Goal: Browse casually: Explore the website without a specific task or goal

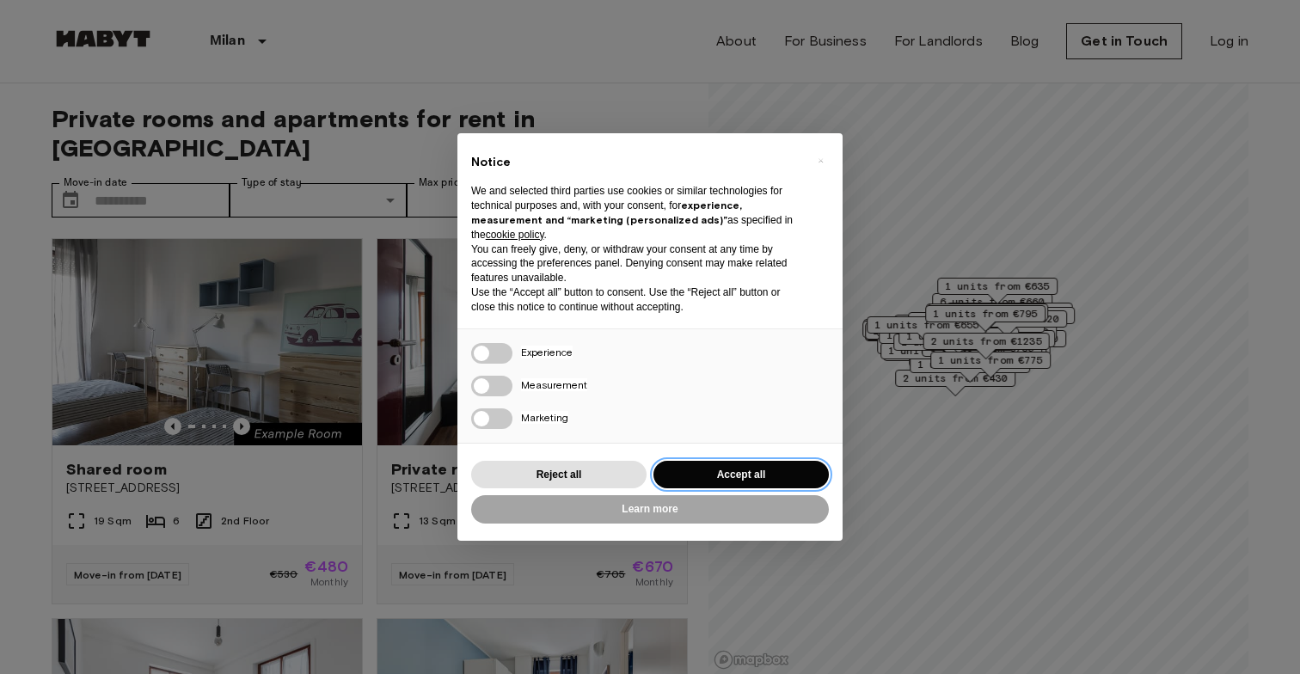
click at [724, 469] on button "Accept all" at bounding box center [741, 475] width 175 height 28
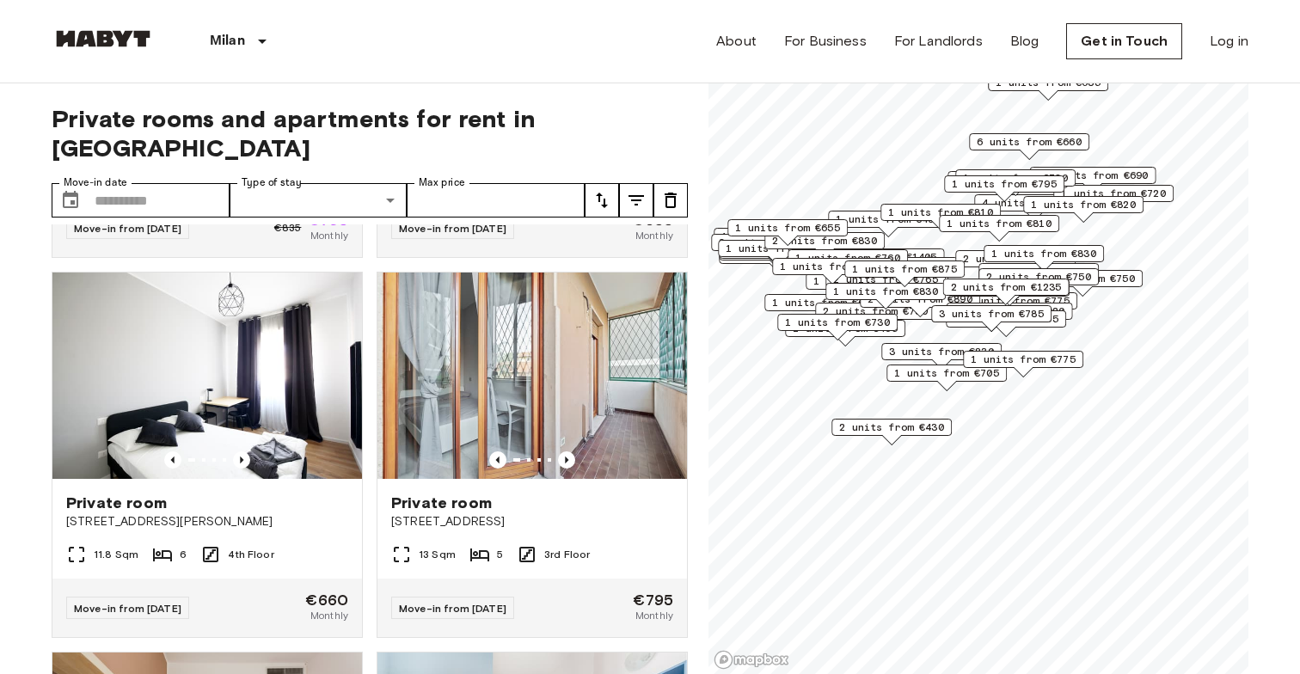
scroll to position [4147, 0]
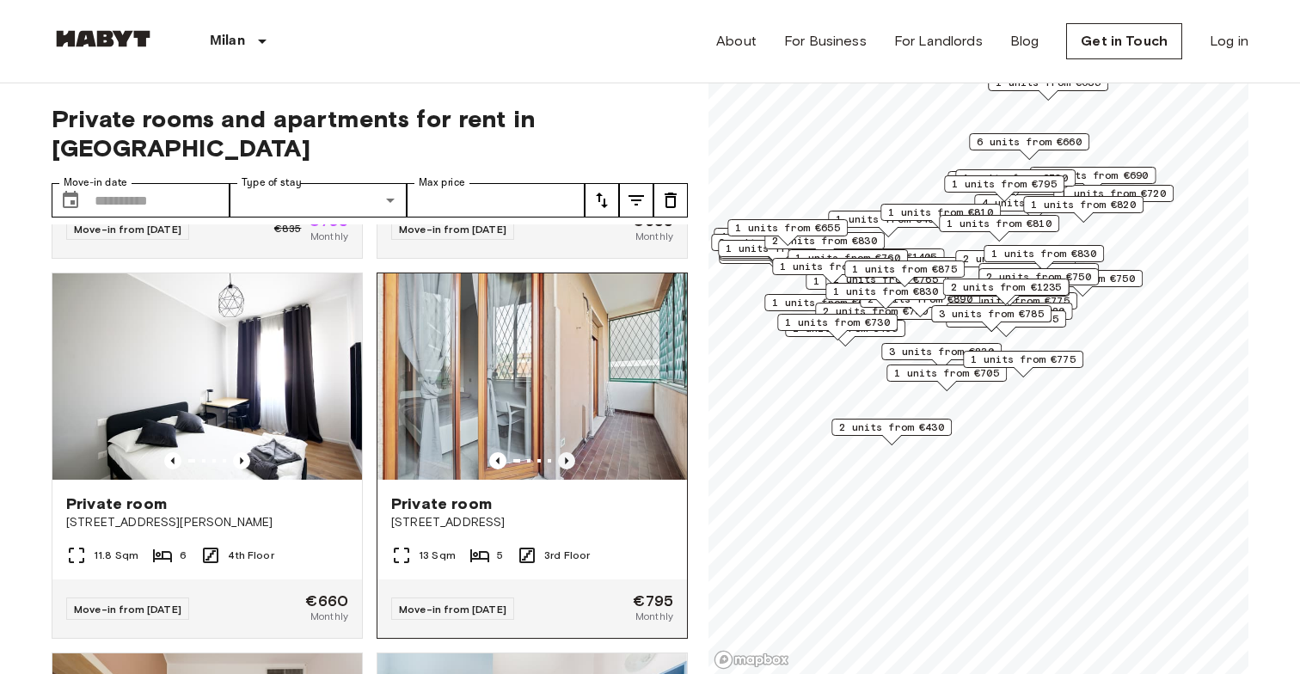
click at [568, 452] on icon "Previous image" at bounding box center [566, 460] width 17 height 17
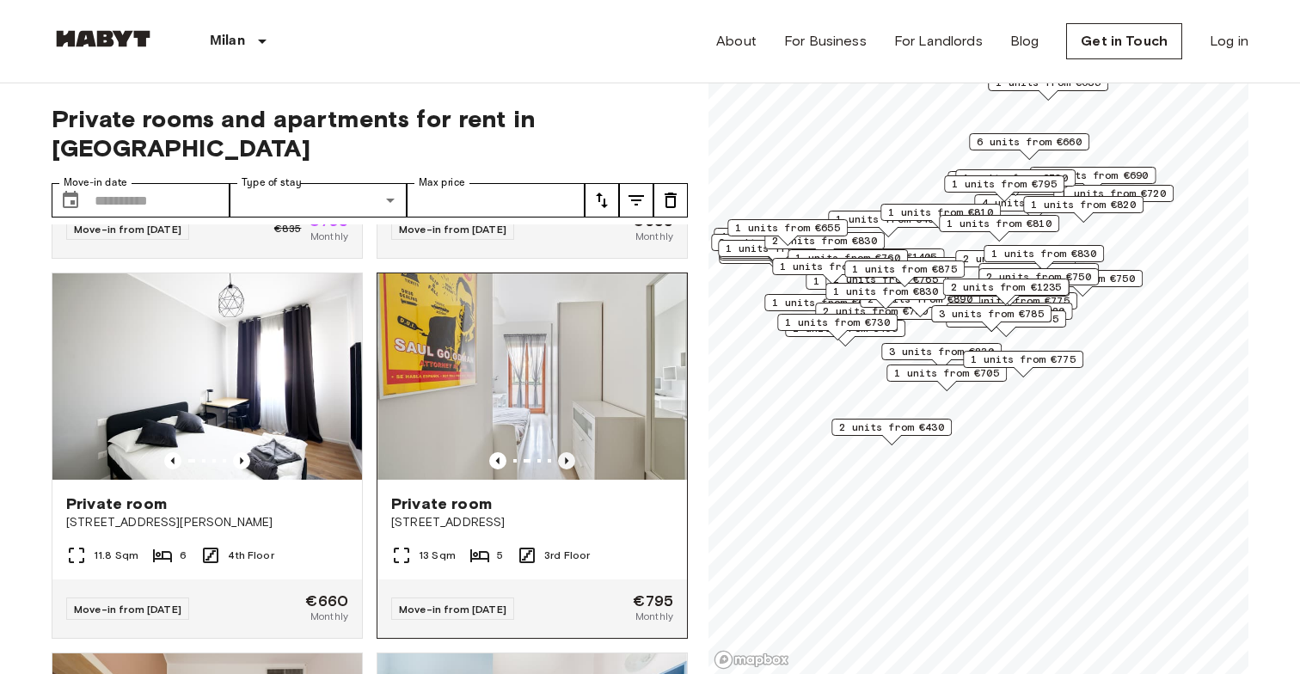
click at [568, 452] on icon "Previous image" at bounding box center [566, 460] width 17 height 17
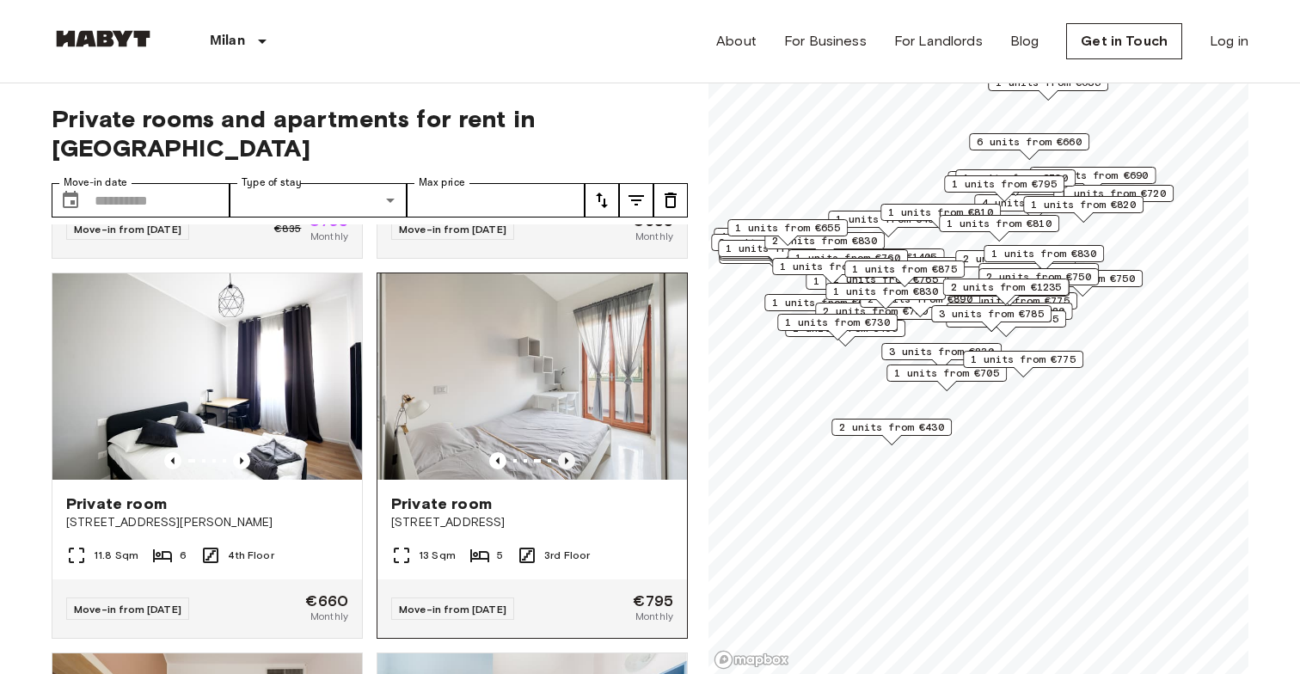
click at [568, 452] on icon "Previous image" at bounding box center [566, 460] width 17 height 17
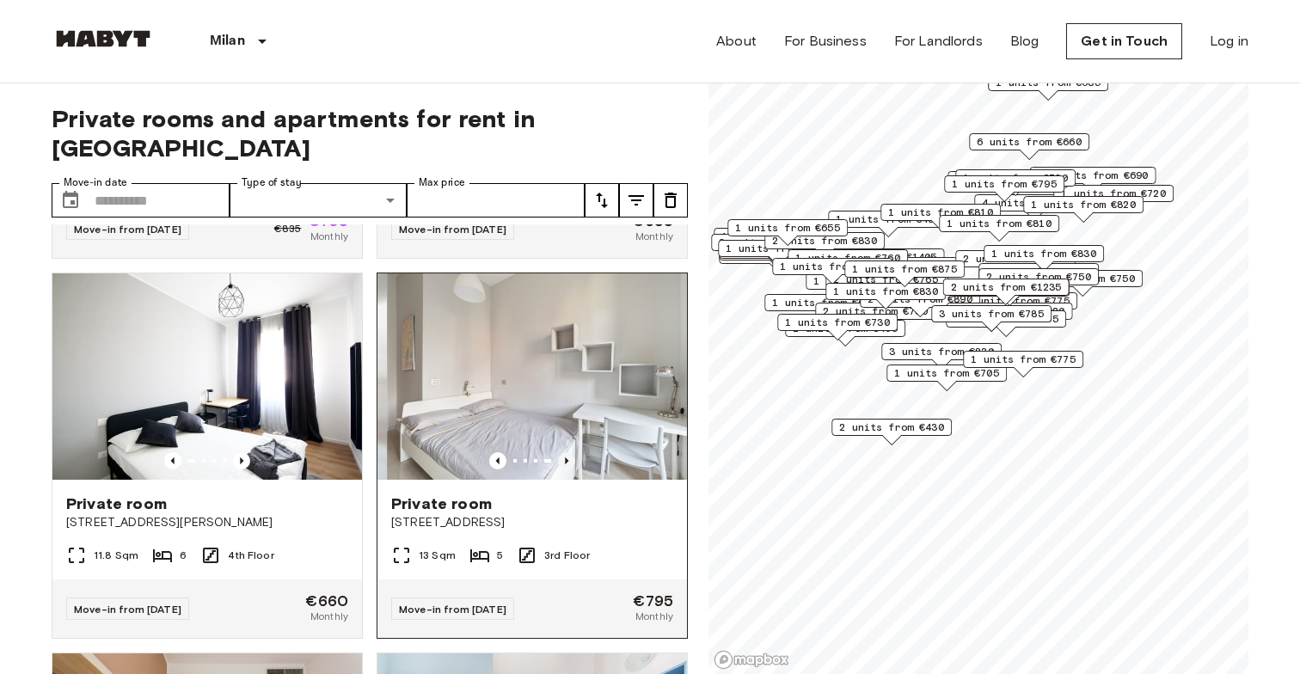
click at [568, 452] on icon "Previous image" at bounding box center [566, 460] width 17 height 17
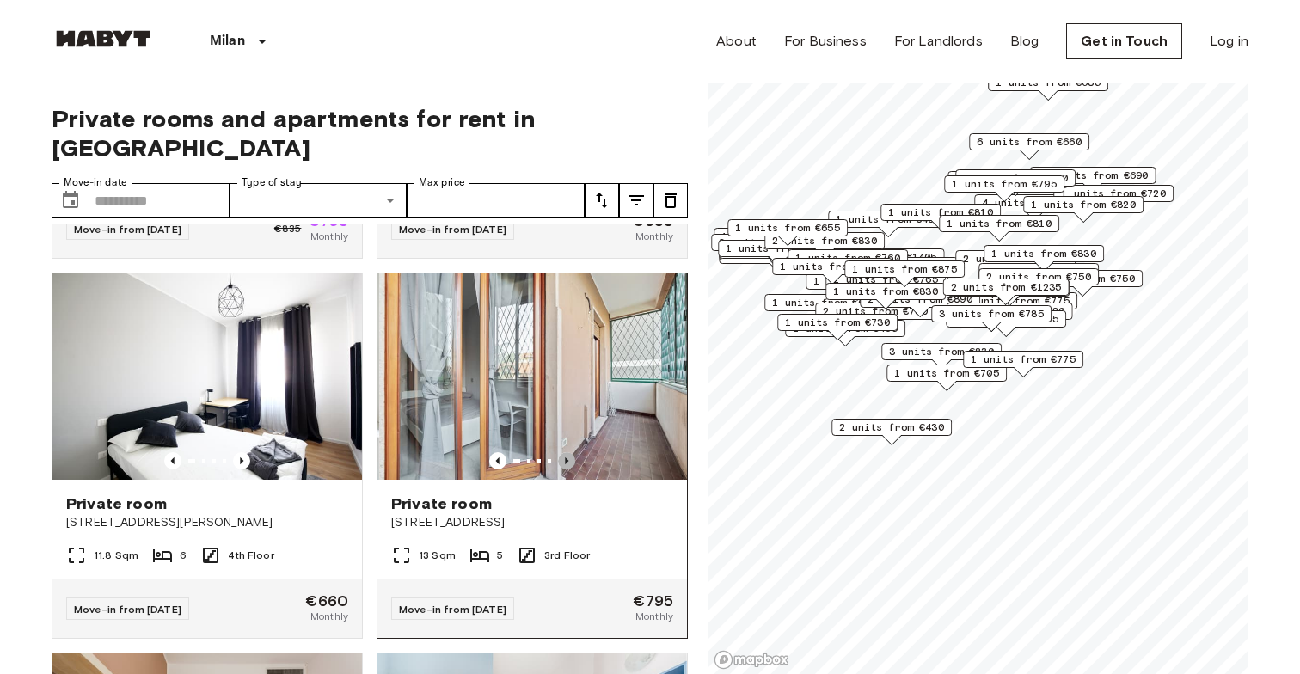
click at [568, 452] on icon "Previous image" at bounding box center [566, 460] width 17 height 17
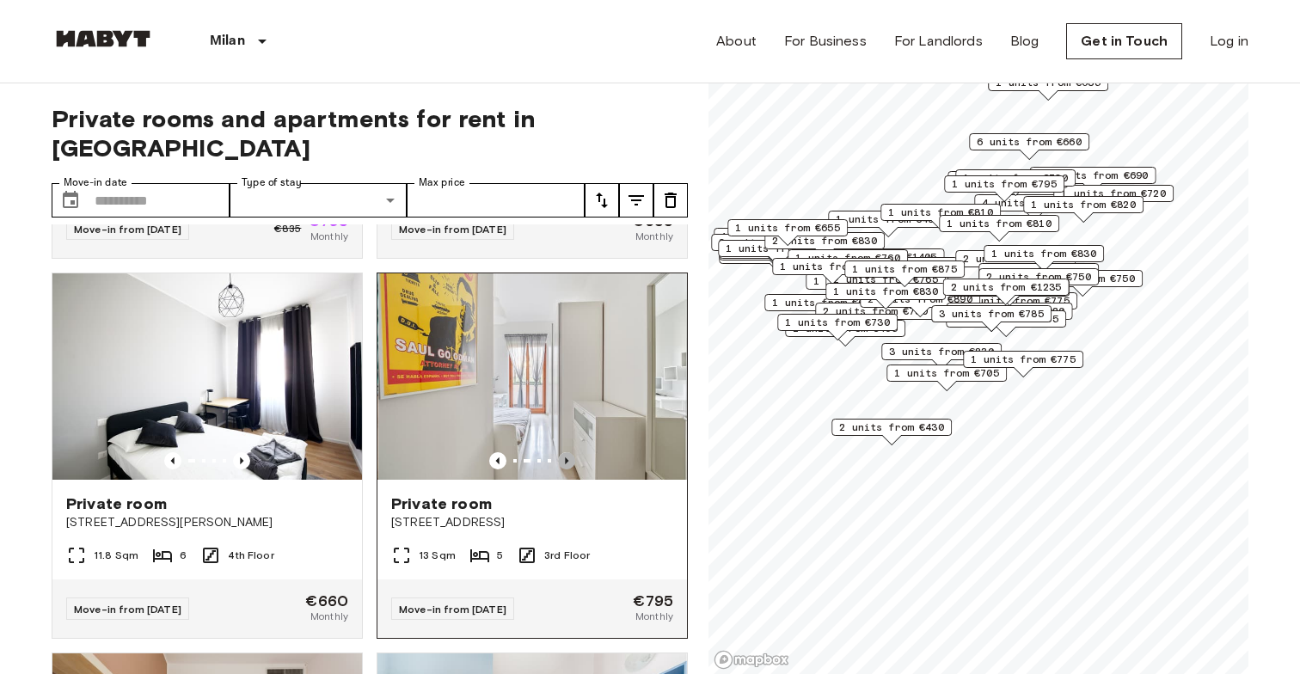
click at [568, 452] on icon "Previous image" at bounding box center [566, 460] width 17 height 17
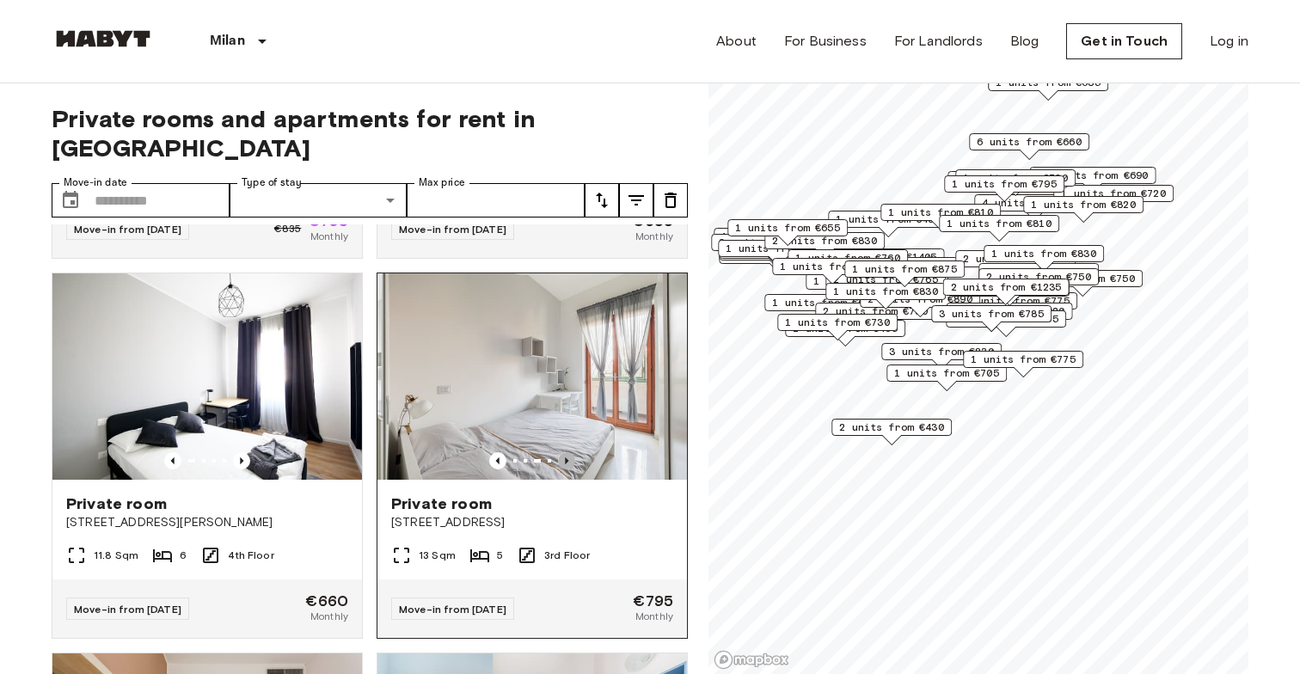
click at [568, 452] on icon "Previous image" at bounding box center [566, 460] width 17 height 17
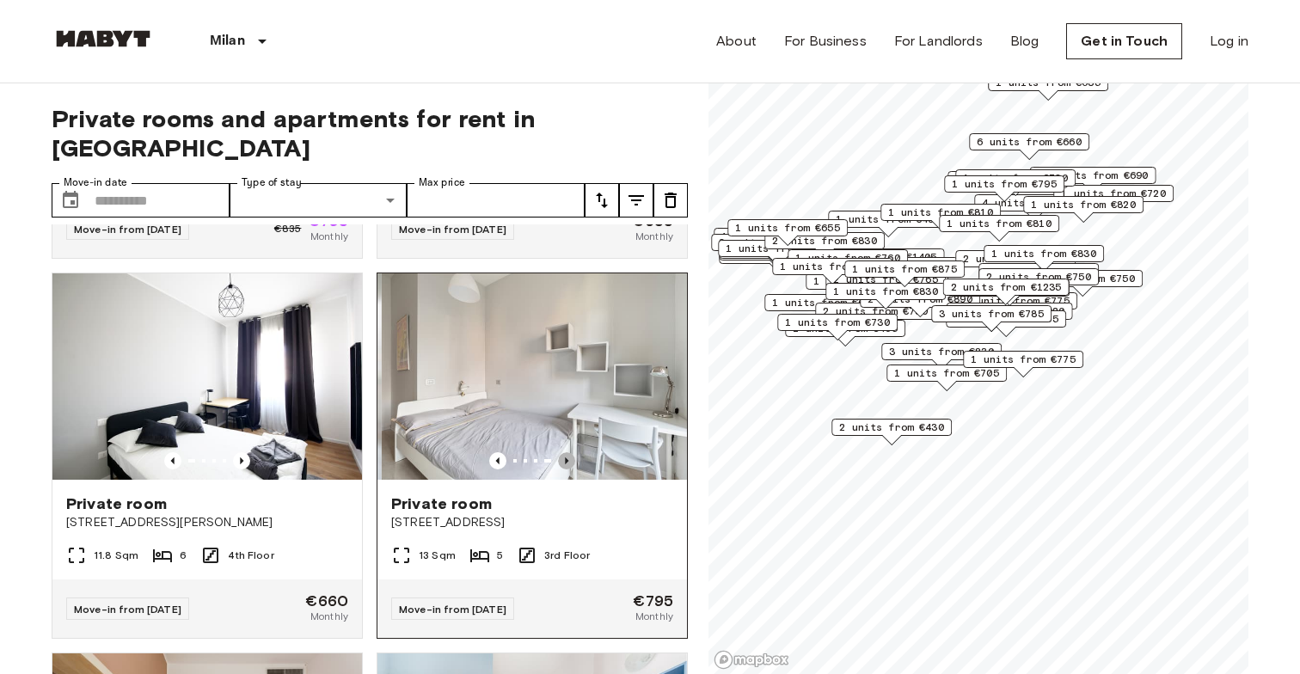
click at [568, 452] on icon "Previous image" at bounding box center [566, 460] width 17 height 17
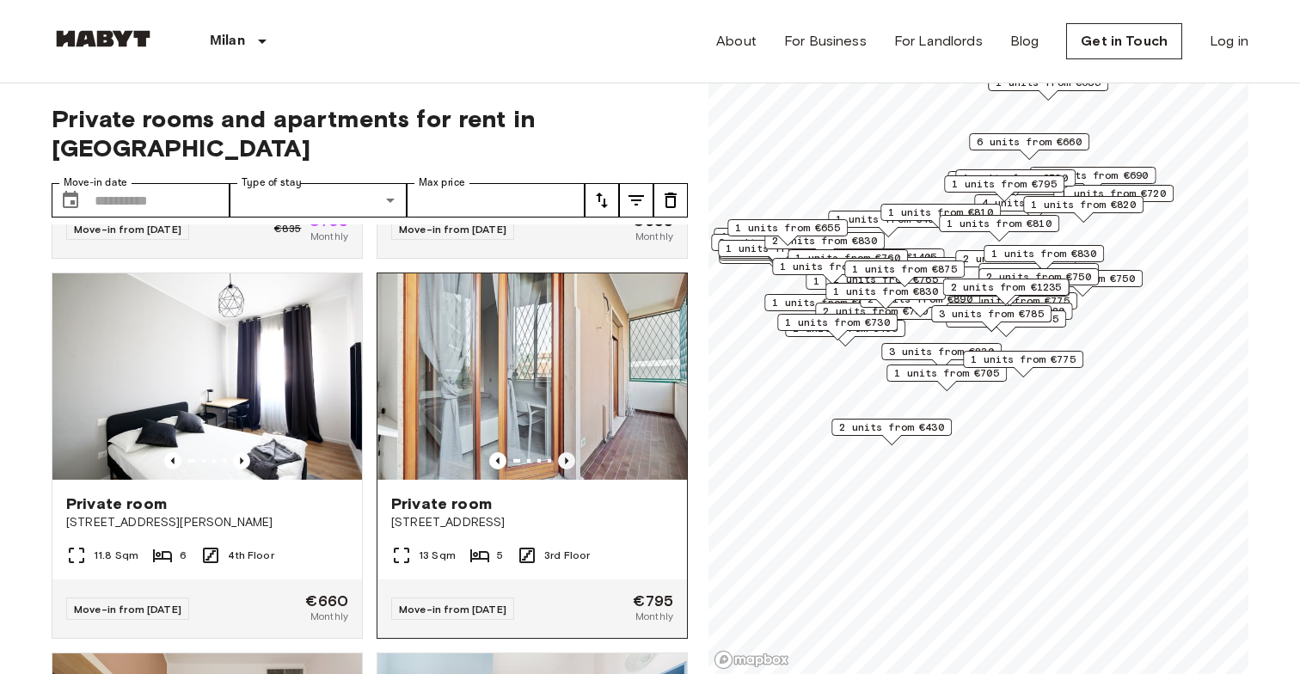
click at [568, 452] on icon "Previous image" at bounding box center [566, 460] width 17 height 17
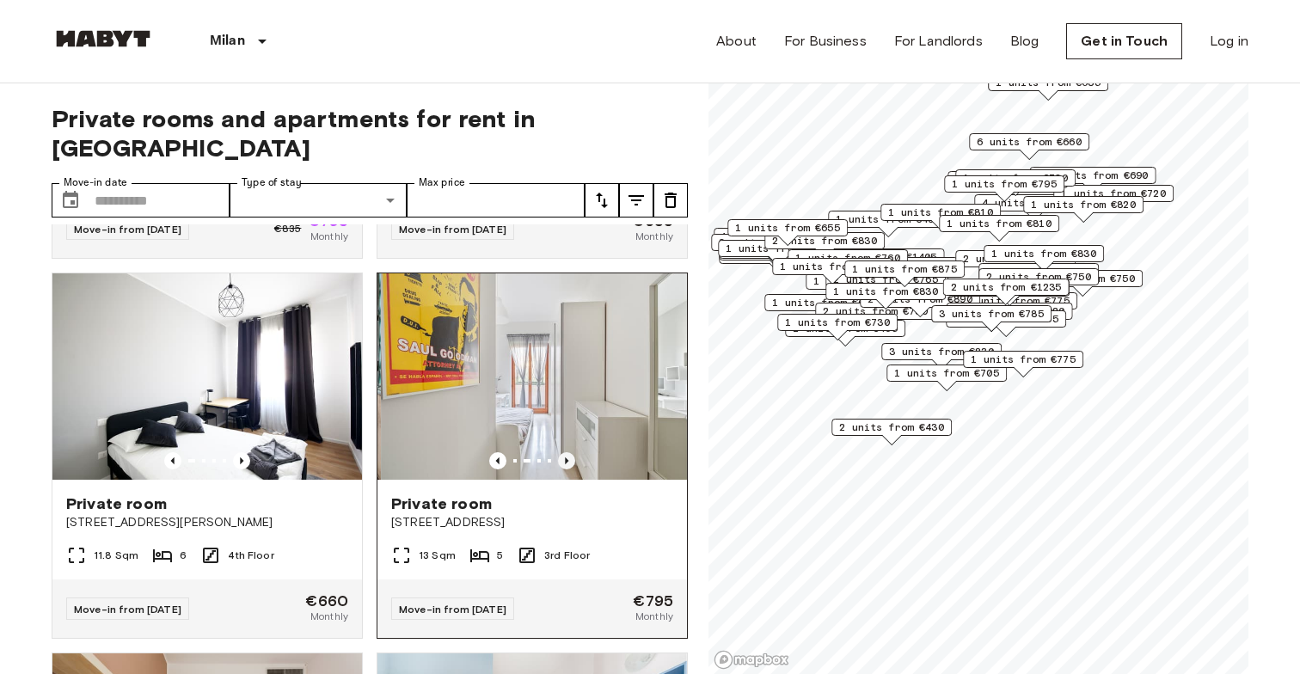
click at [568, 452] on icon "Previous image" at bounding box center [566, 460] width 17 height 17
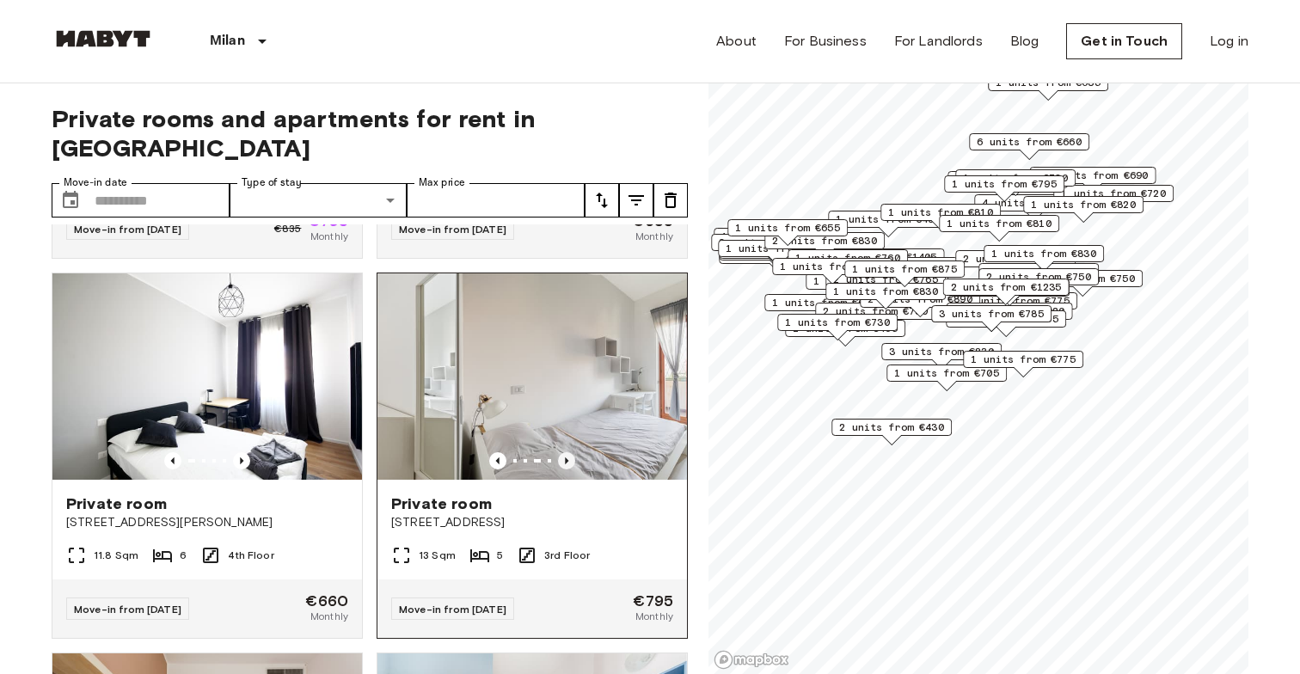
click at [568, 452] on icon "Previous image" at bounding box center [566, 460] width 17 height 17
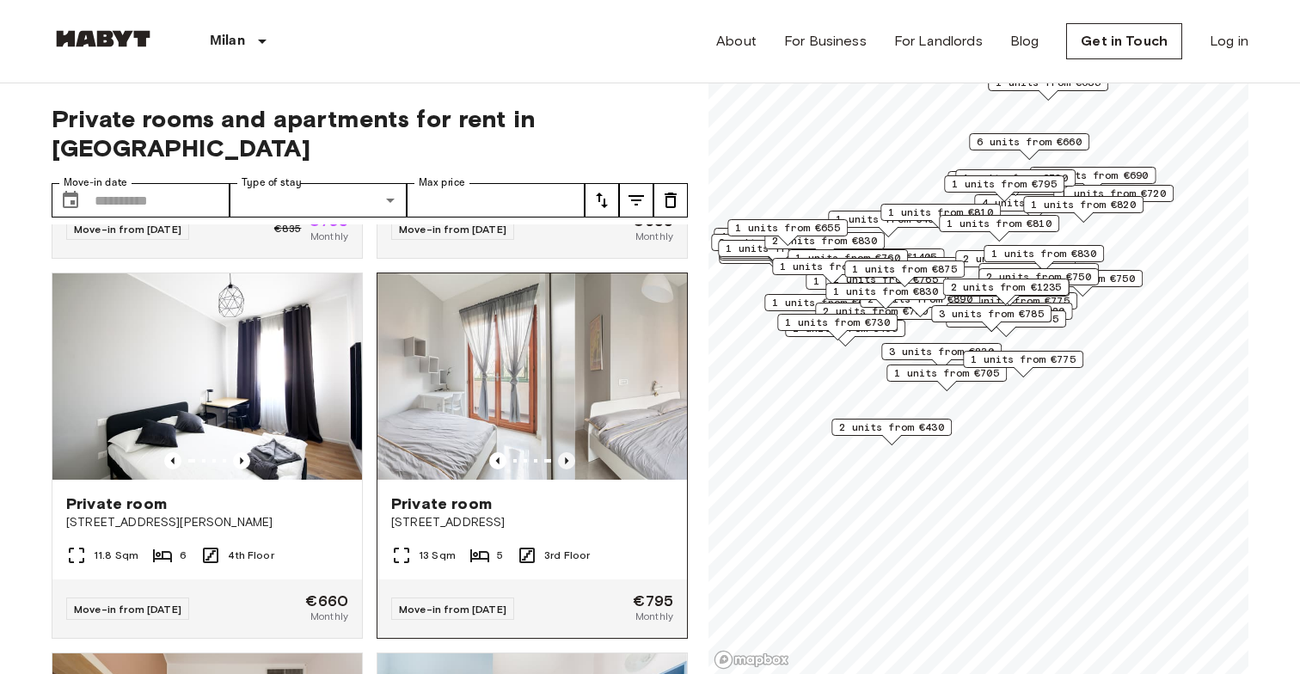
click at [568, 452] on icon "Previous image" at bounding box center [566, 460] width 17 height 17
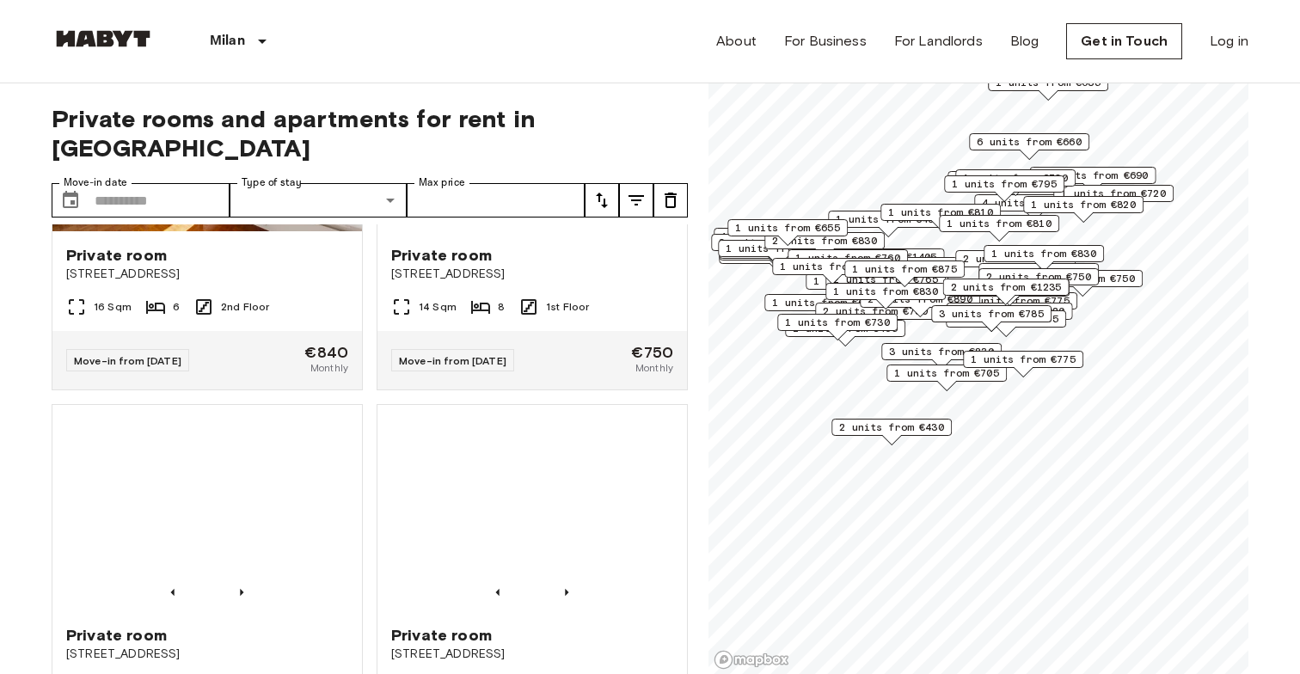
scroll to position [6688, 0]
